Goal: Task Accomplishment & Management: Manage account settings

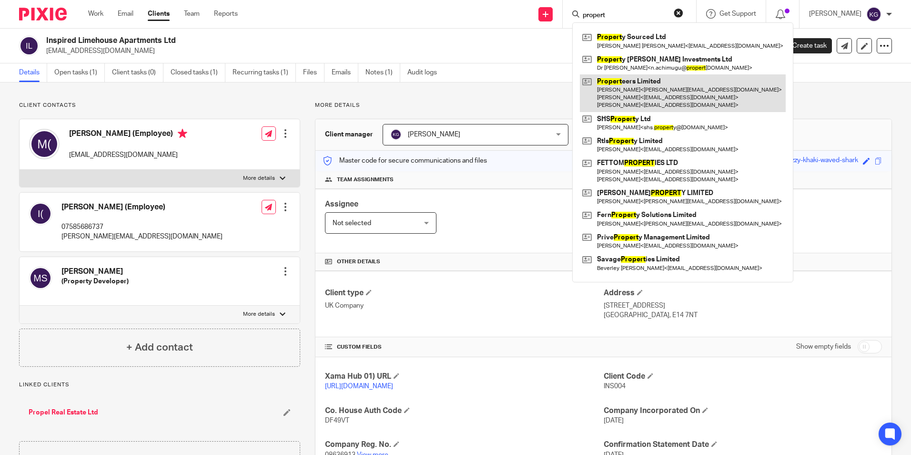
type input "propert"
click at [700, 97] on link at bounding box center [683, 93] width 206 height 38
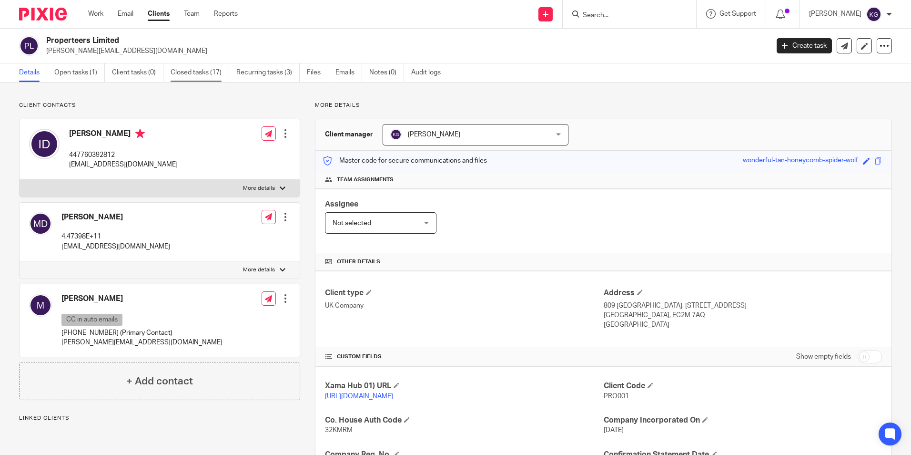
click at [214, 70] on link "Closed tasks (17)" at bounding box center [200, 72] width 59 height 19
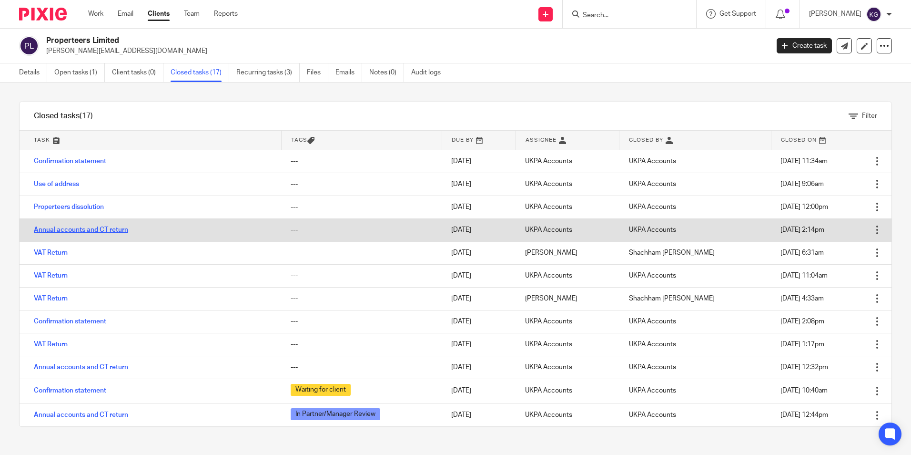
click at [72, 229] on link "Annual accounts and CT return" at bounding box center [81, 229] width 94 height 7
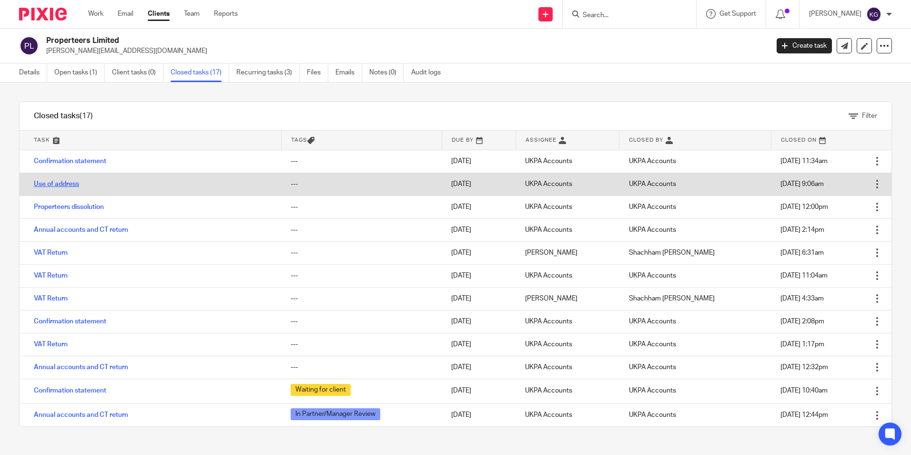
click at [61, 181] on link "Use of address" at bounding box center [56, 184] width 45 height 7
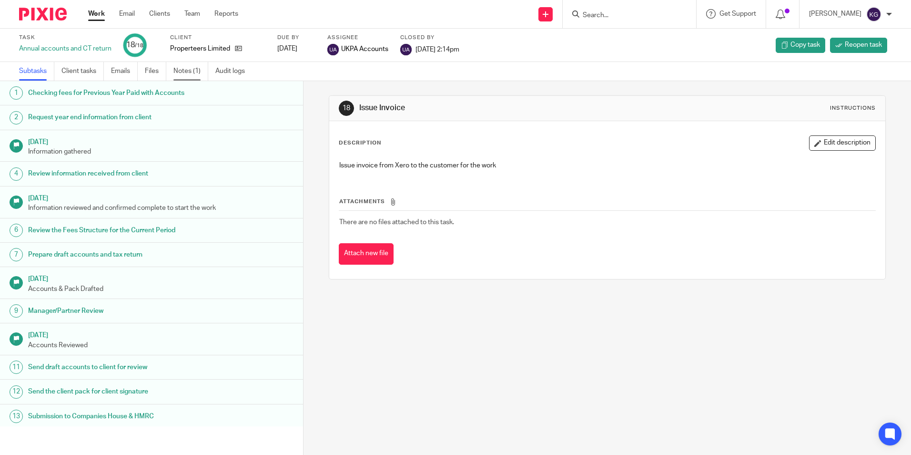
click at [208, 76] on link "Notes (1)" at bounding box center [190, 71] width 35 height 19
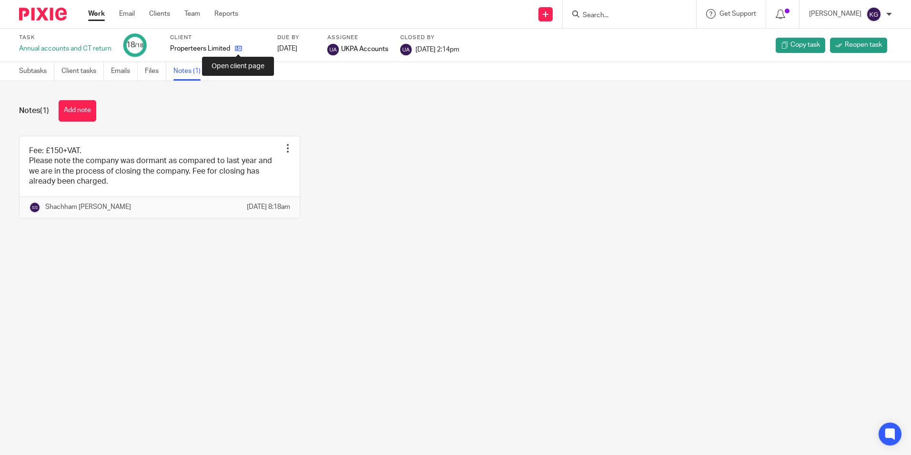
click at [238, 48] on icon at bounding box center [238, 48] width 7 height 7
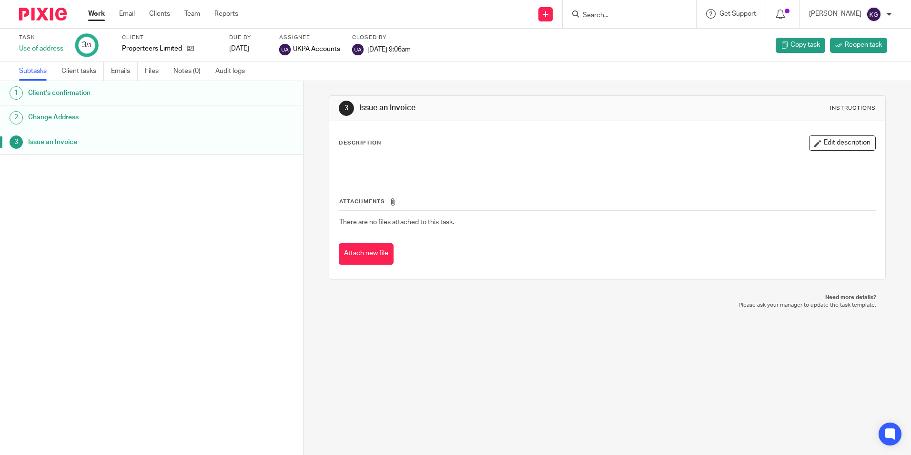
click at [129, 92] on h1 "Client's confirmation" at bounding box center [116, 93] width 177 height 14
click at [112, 115] on h1 "Change Address" at bounding box center [116, 117] width 177 height 14
click at [109, 140] on h1 "Issue an Invoice" at bounding box center [116, 142] width 177 height 14
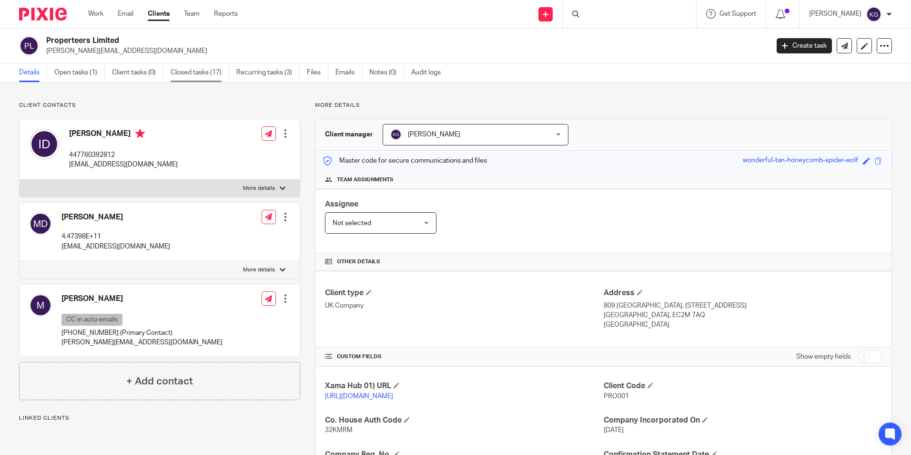
click at [208, 75] on link "Closed tasks (17)" at bounding box center [200, 72] width 59 height 19
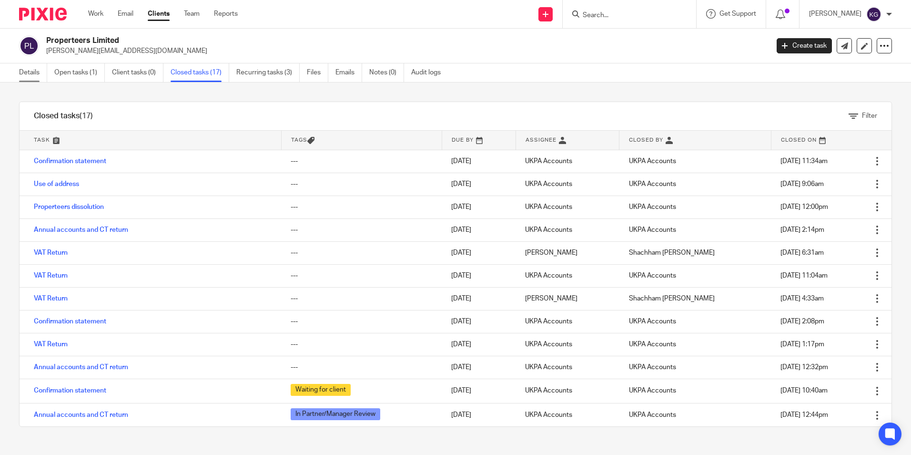
click at [30, 75] on link "Details" at bounding box center [33, 72] width 28 height 19
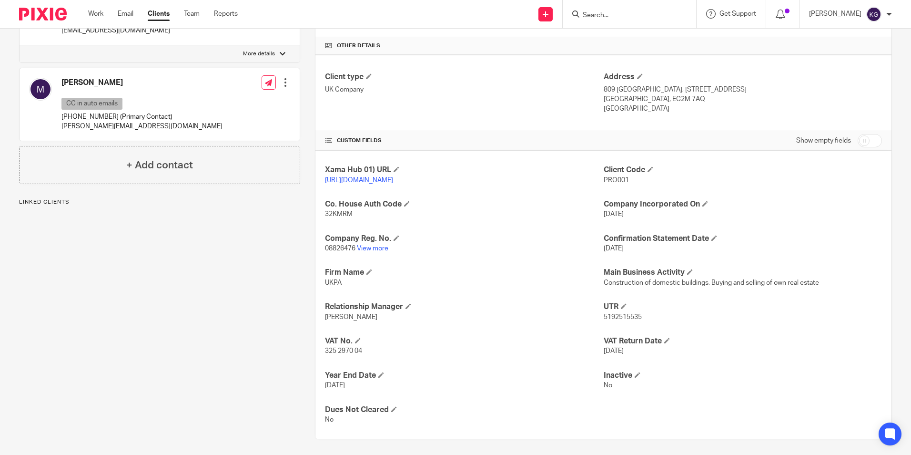
scroll to position [229, 0]
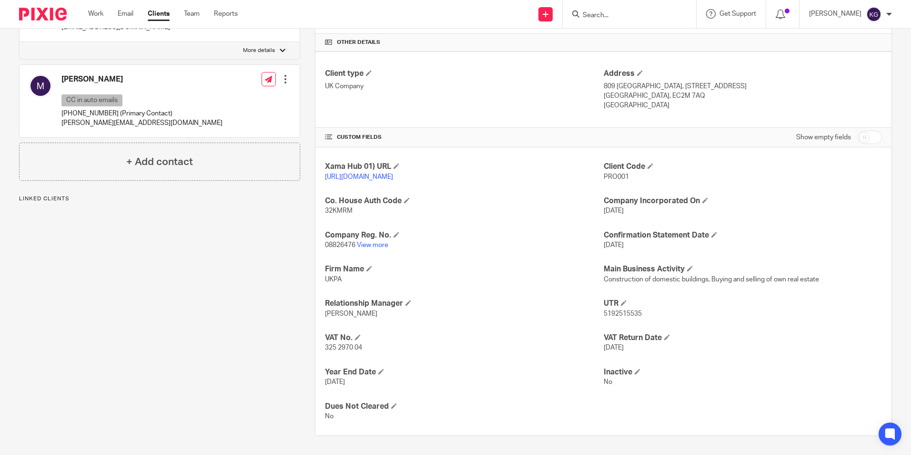
click at [344, 349] on span "325 2970 04" at bounding box center [343, 347] width 37 height 7
drag, startPoint x: 344, startPoint y: 349, endPoint x: 367, endPoint y: 348, distance: 23.4
click at [367, 348] on div "Xama Hub 01) URL https://platform.xamatech.com/portal/crm/clients/541f69d0-6bde…" at bounding box center [604, 291] width 576 height 288
copy span "325 2970 04"
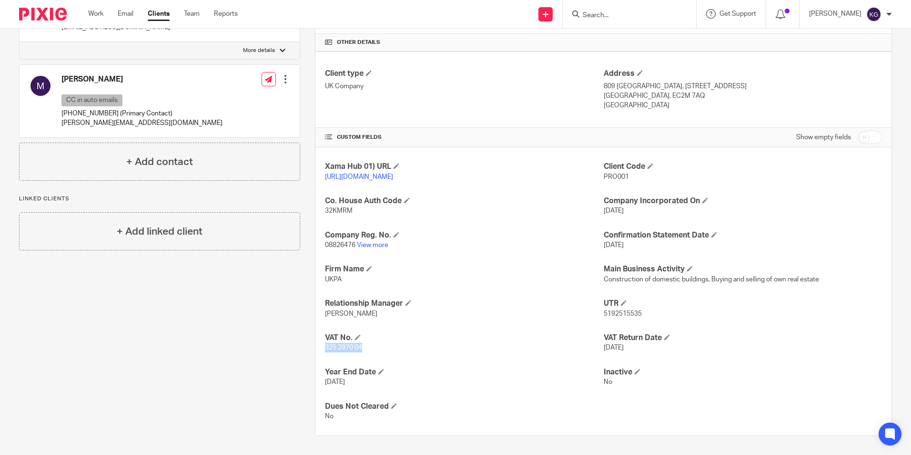
copy span "325 2970 04"
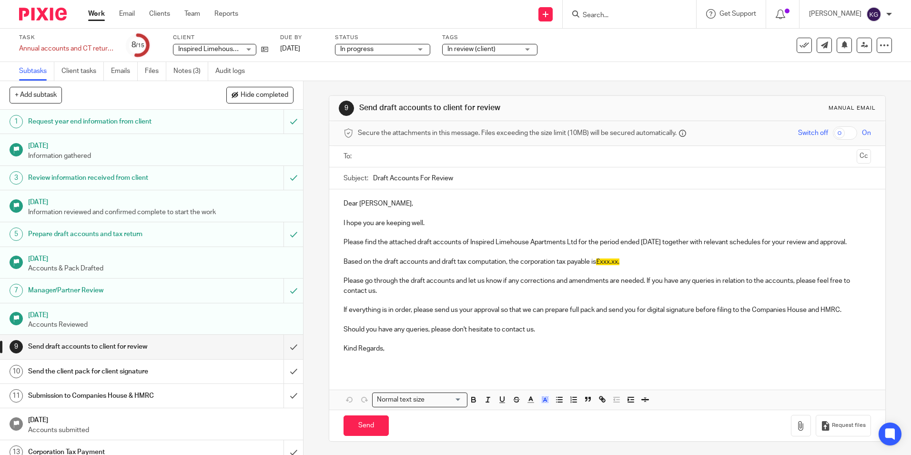
scroll to position [59, 0]
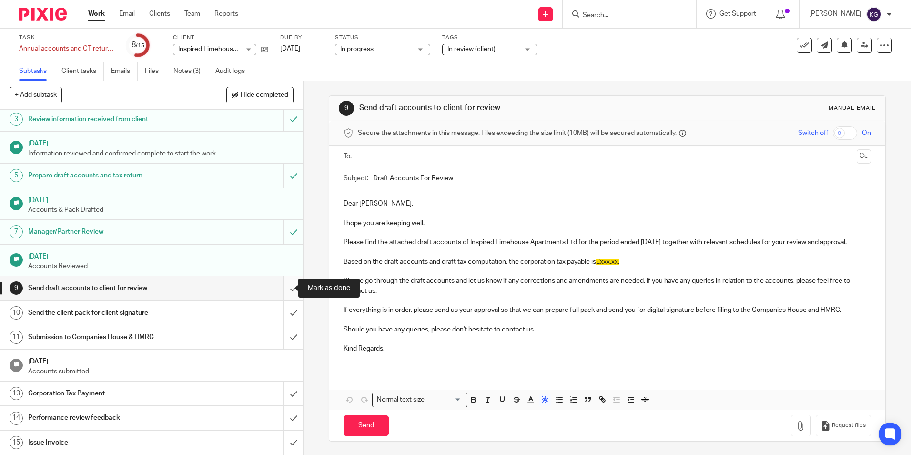
click at [280, 289] on input "submit" at bounding box center [151, 288] width 303 height 24
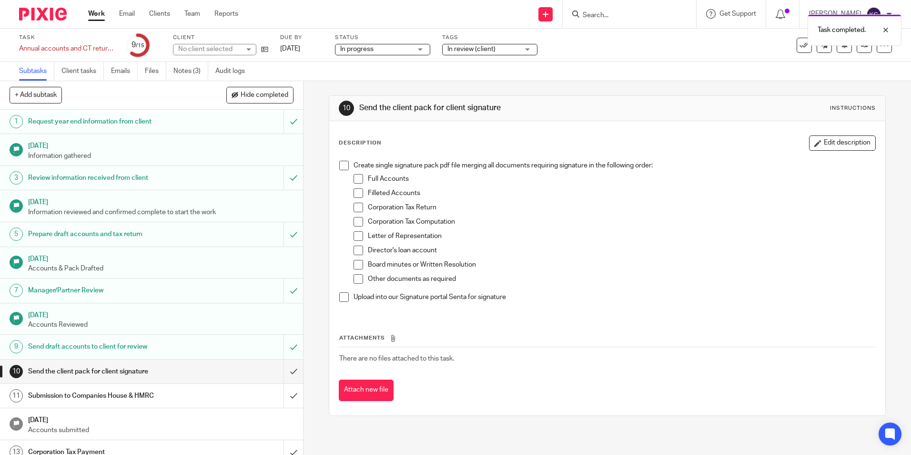
click at [606, 16] on div "Task completed." at bounding box center [679, 28] width 446 height 36
click at [607, 11] on div "Task completed." at bounding box center [679, 28] width 446 height 36
click at [612, 15] on div "Task completed." at bounding box center [679, 28] width 446 height 36
click at [634, 16] on input "Search" at bounding box center [625, 15] width 86 height 9
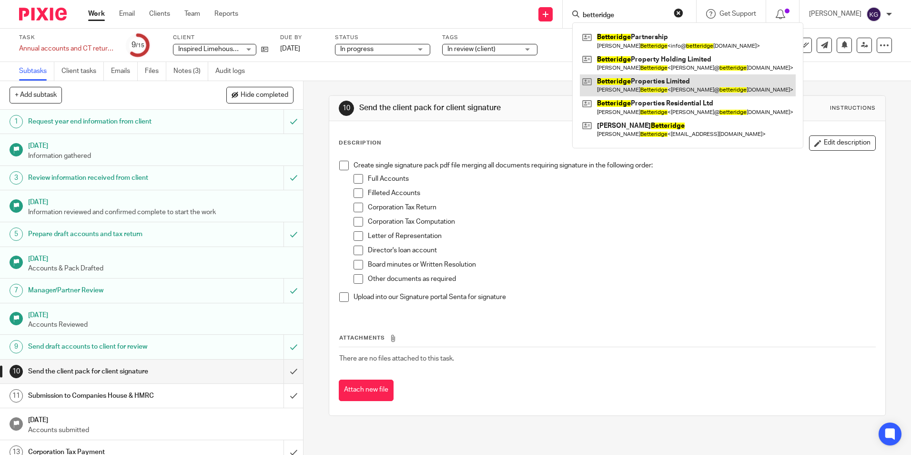
type input "betteridge"
click at [643, 88] on link at bounding box center [688, 85] width 216 height 22
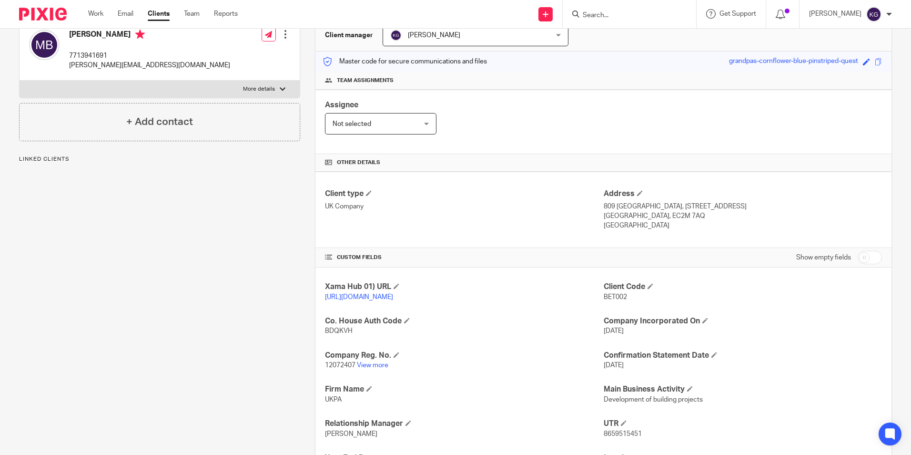
scroll to position [191, 0]
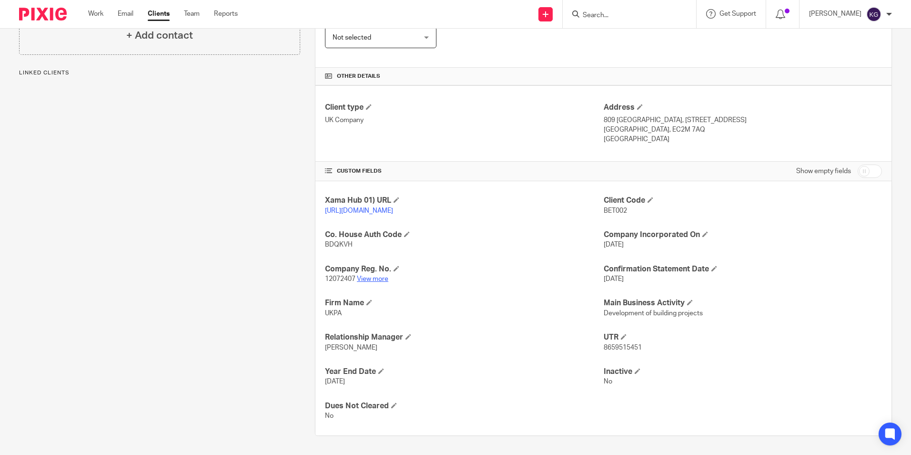
click at [372, 282] on link "View more" at bounding box center [372, 278] width 31 height 7
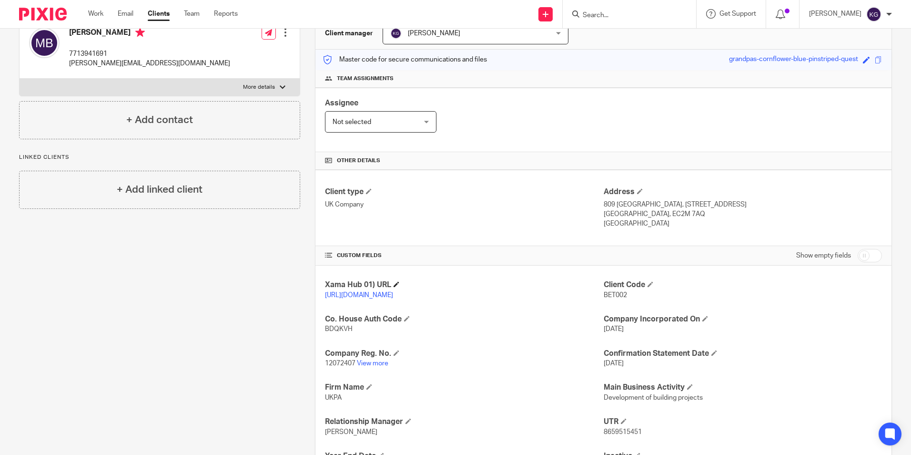
scroll to position [0, 0]
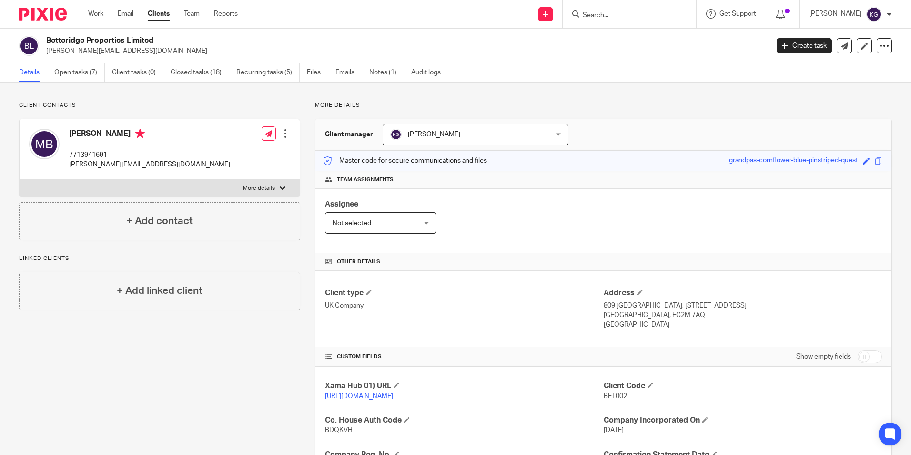
click at [591, 17] on input "Search" at bounding box center [625, 15] width 86 height 9
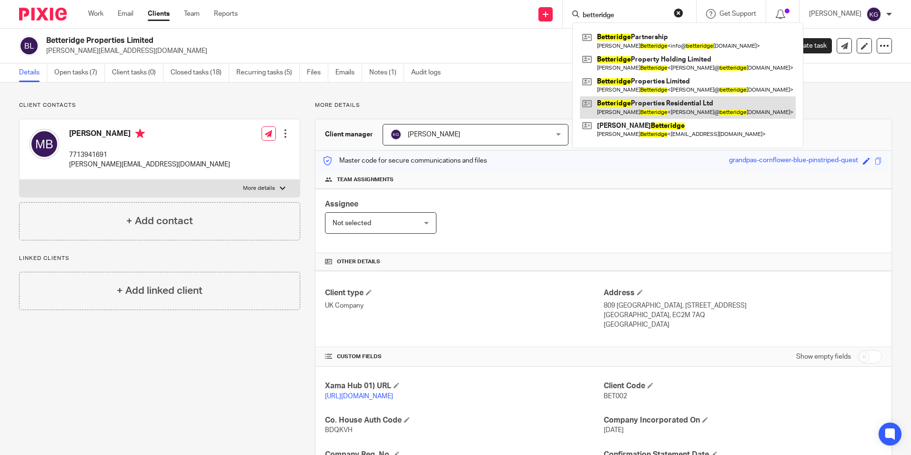
type input "betteridge"
click at [648, 103] on link at bounding box center [688, 107] width 216 height 22
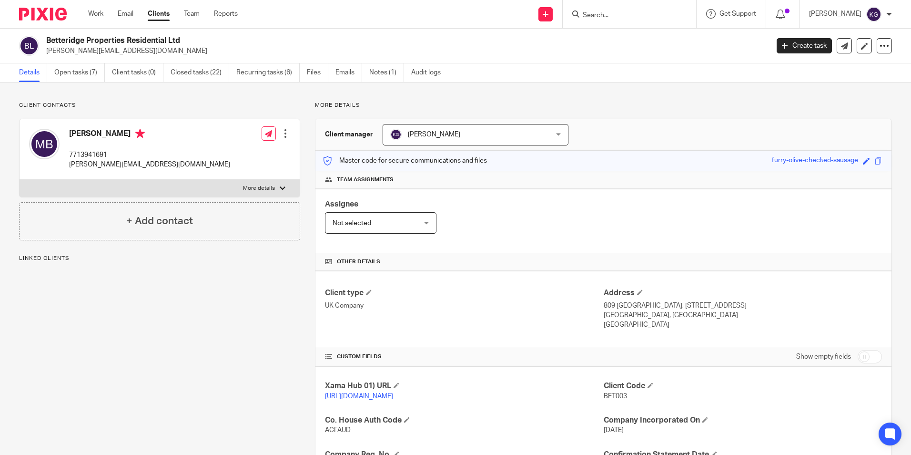
scroll to position [191, 0]
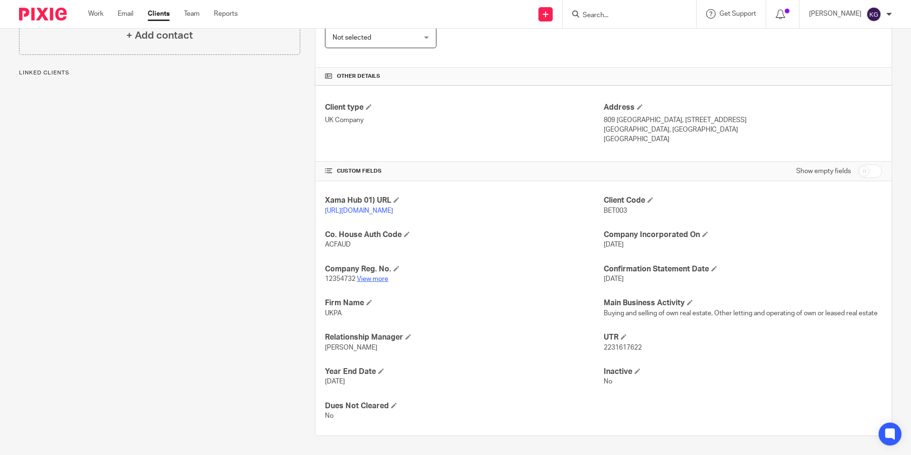
click at [376, 282] on link "View more" at bounding box center [372, 278] width 31 height 7
